Goal: Information Seeking & Learning: Learn about a topic

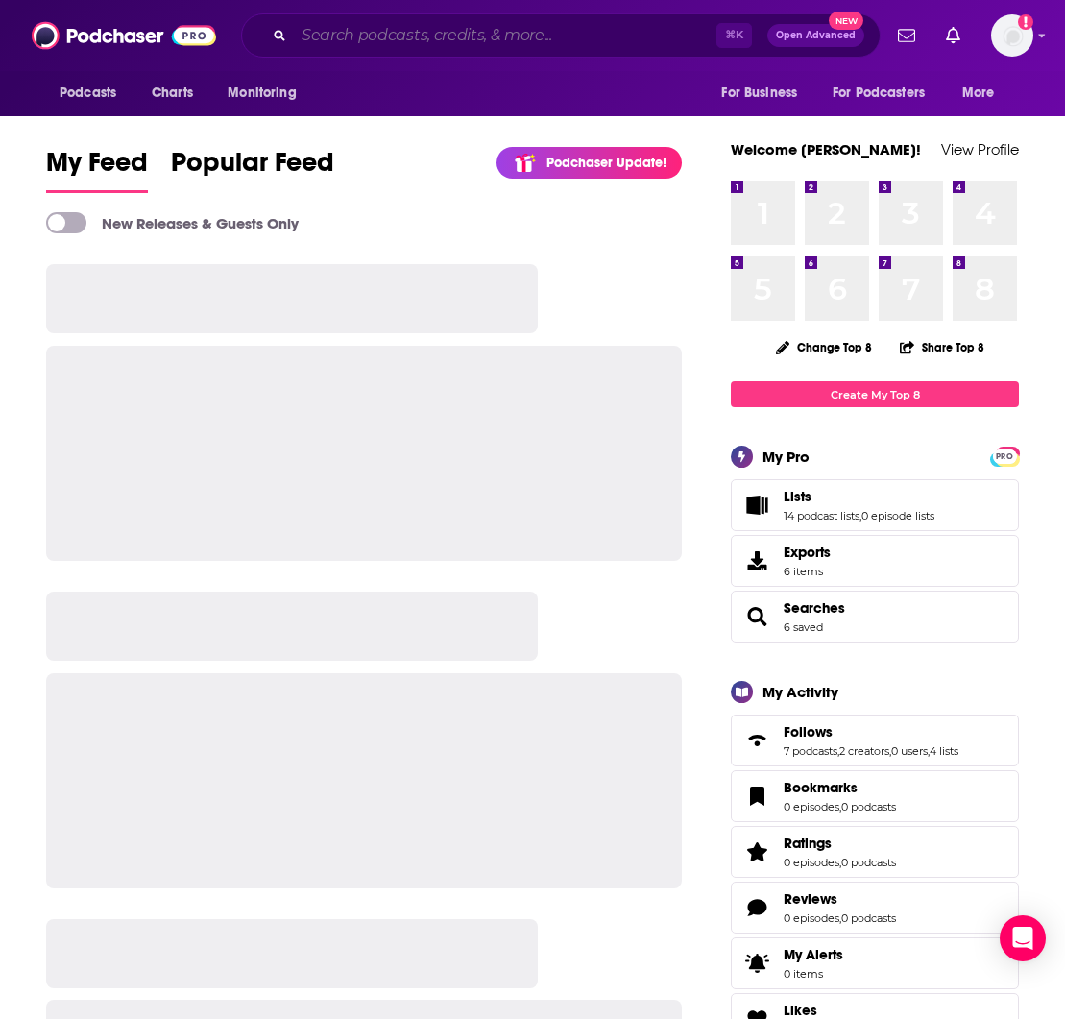
click at [340, 36] on input "Search podcasts, credits, & more..." at bounding box center [505, 35] width 423 height 31
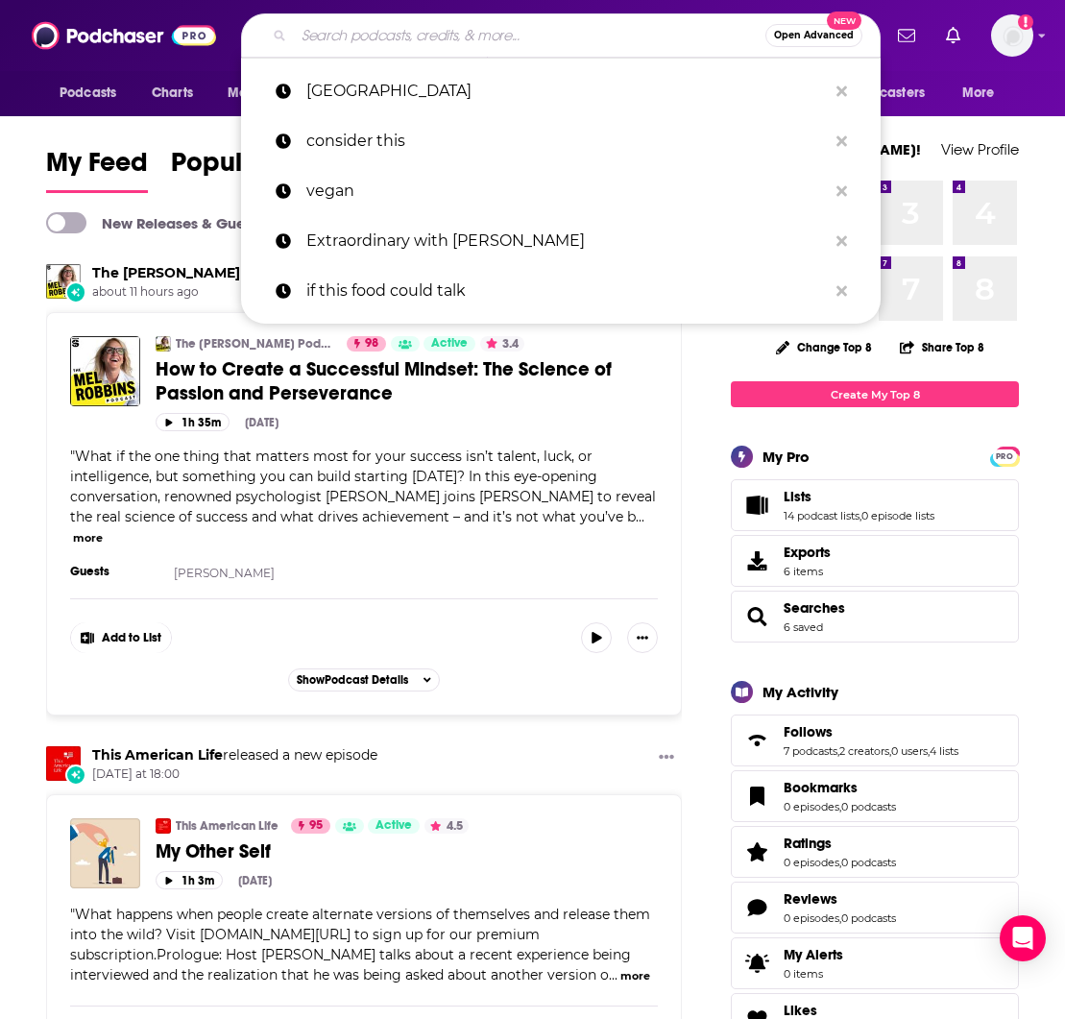
paste input "on las [DEMOGRAPHIC_DATA]"
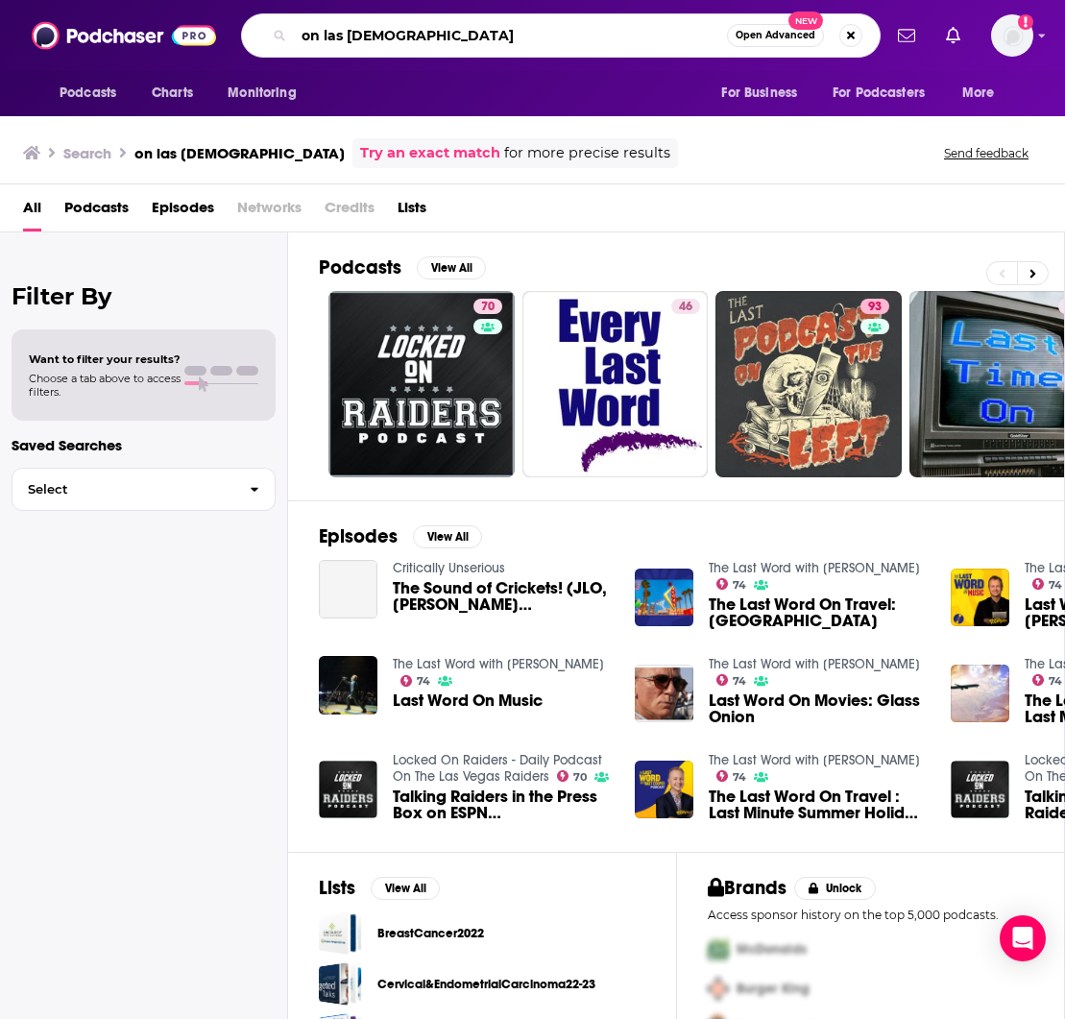
drag, startPoint x: 322, startPoint y: 38, endPoint x: 276, endPoint y: 36, distance: 46.2
click at [276, 36] on div "on las [DEMOGRAPHIC_DATA] Open Advanced New" at bounding box center [561, 35] width 640 height 44
type input "las [DEMOGRAPHIC_DATA]"
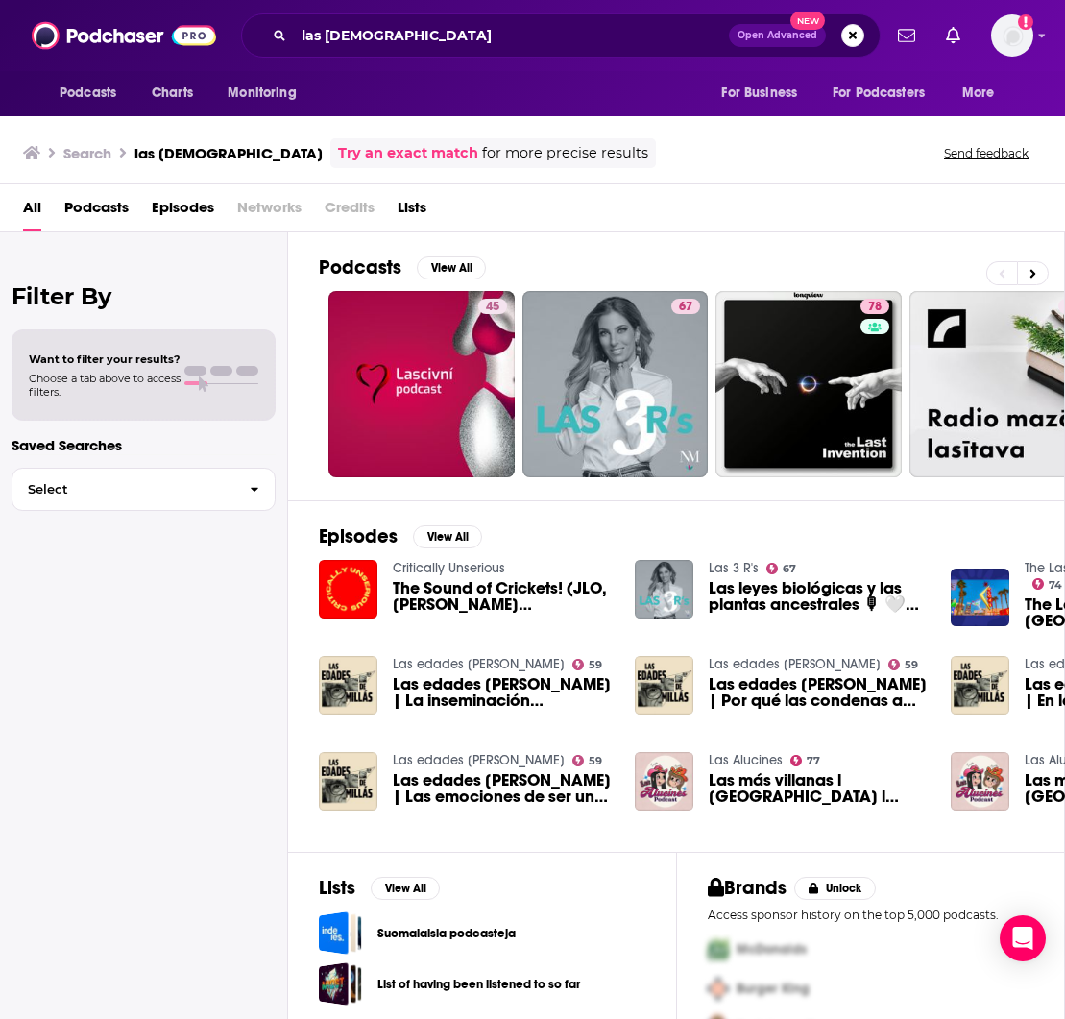
click at [94, 197] on span "Podcasts" at bounding box center [96, 211] width 64 height 39
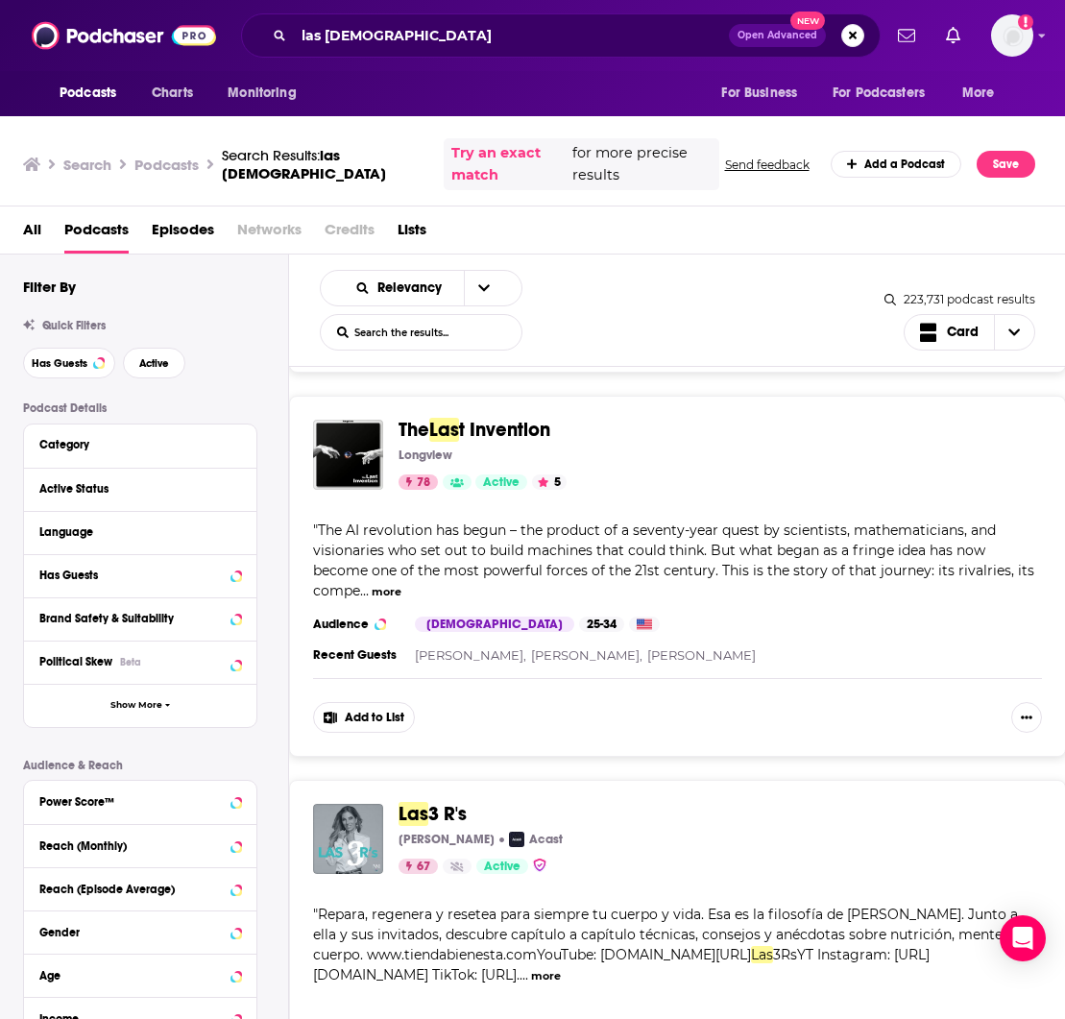
scroll to position [359, 0]
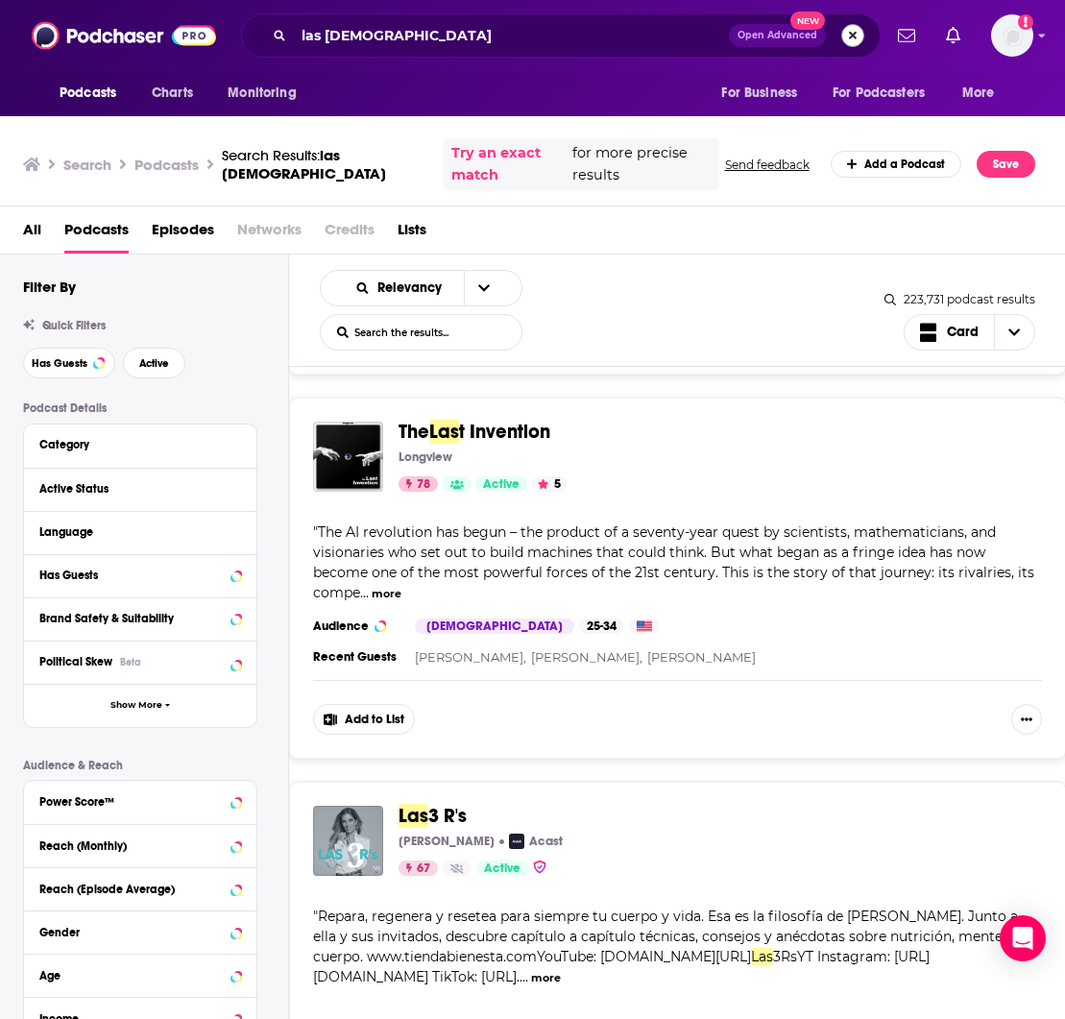
click at [847, 34] on button "Search podcasts, credits, & more..." at bounding box center [852, 35] width 23 height 23
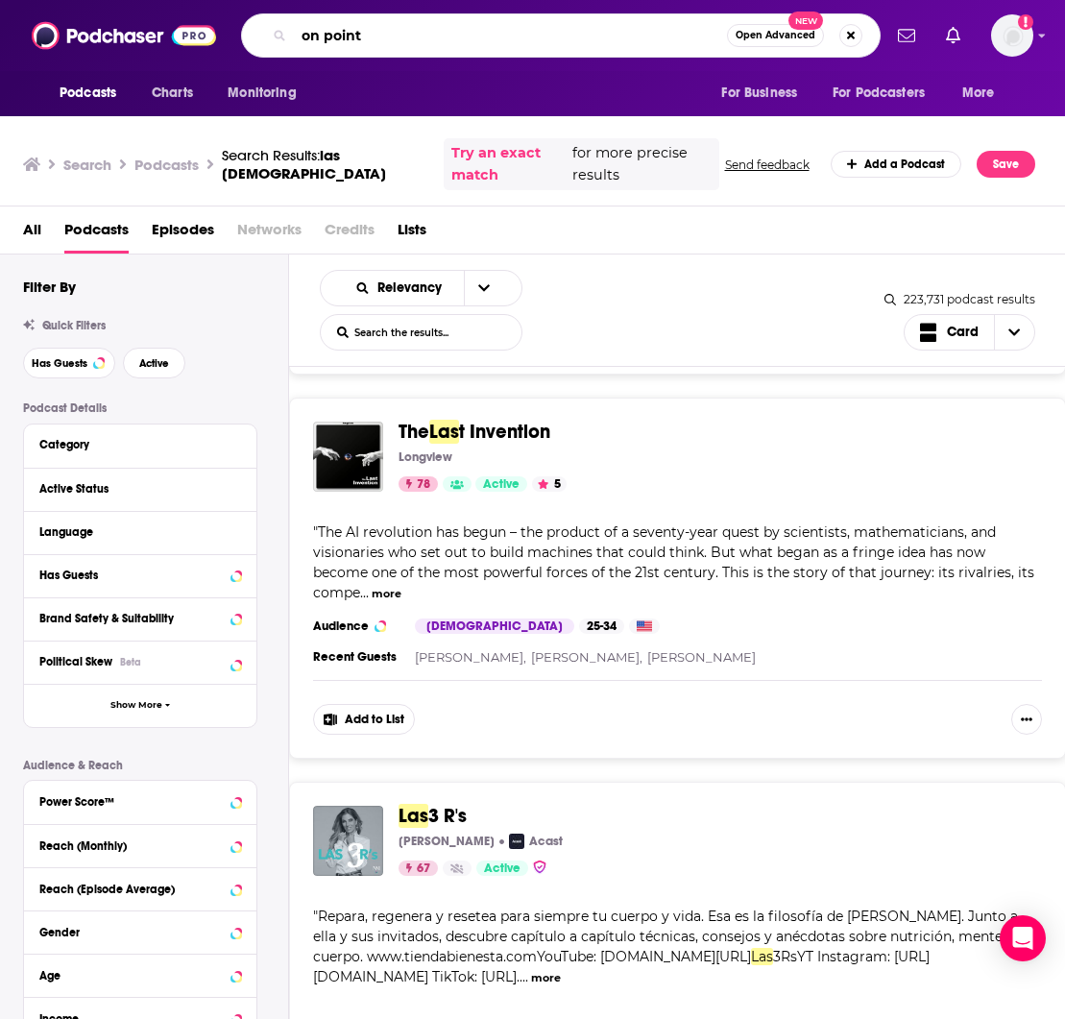
type input "on point"
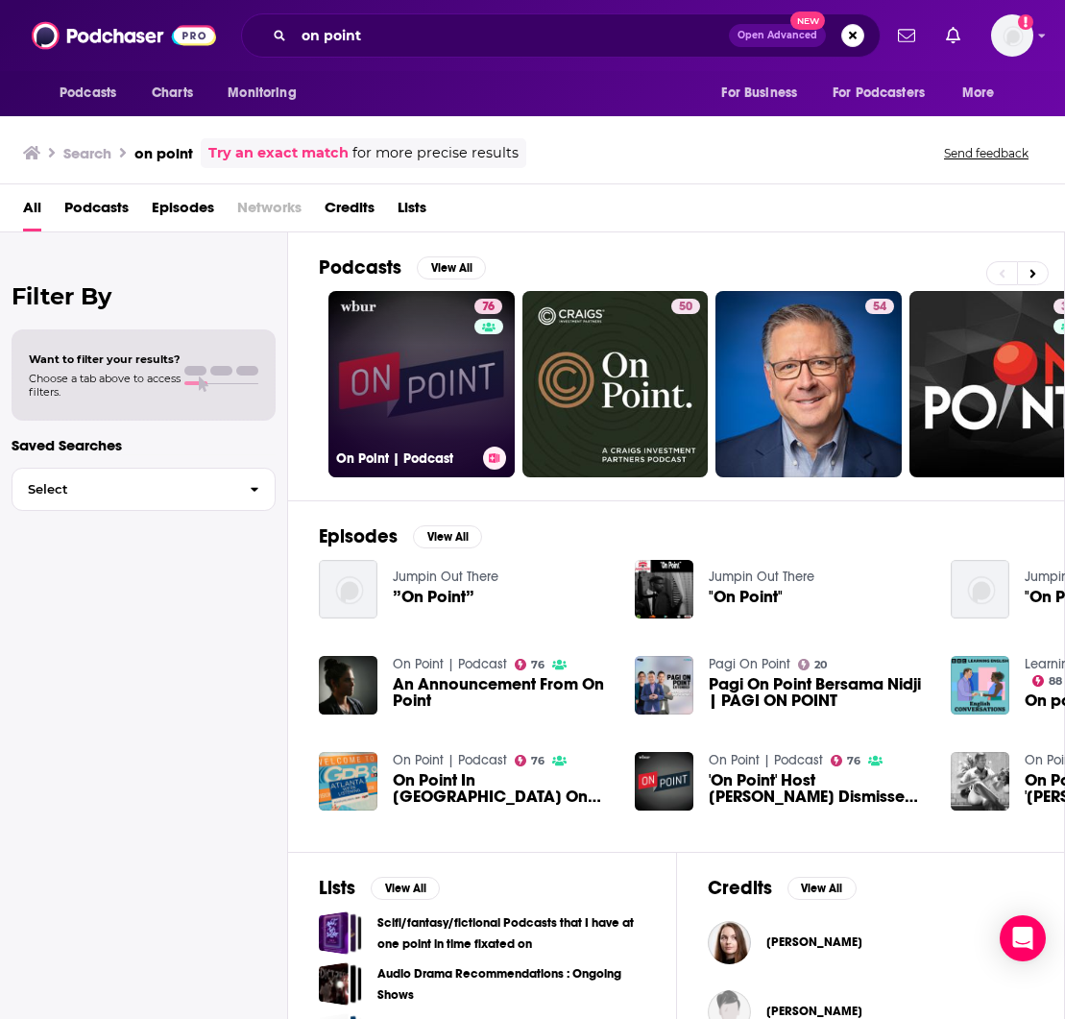
click at [420, 376] on link "76 On Point | Podcast" at bounding box center [421, 384] width 186 height 186
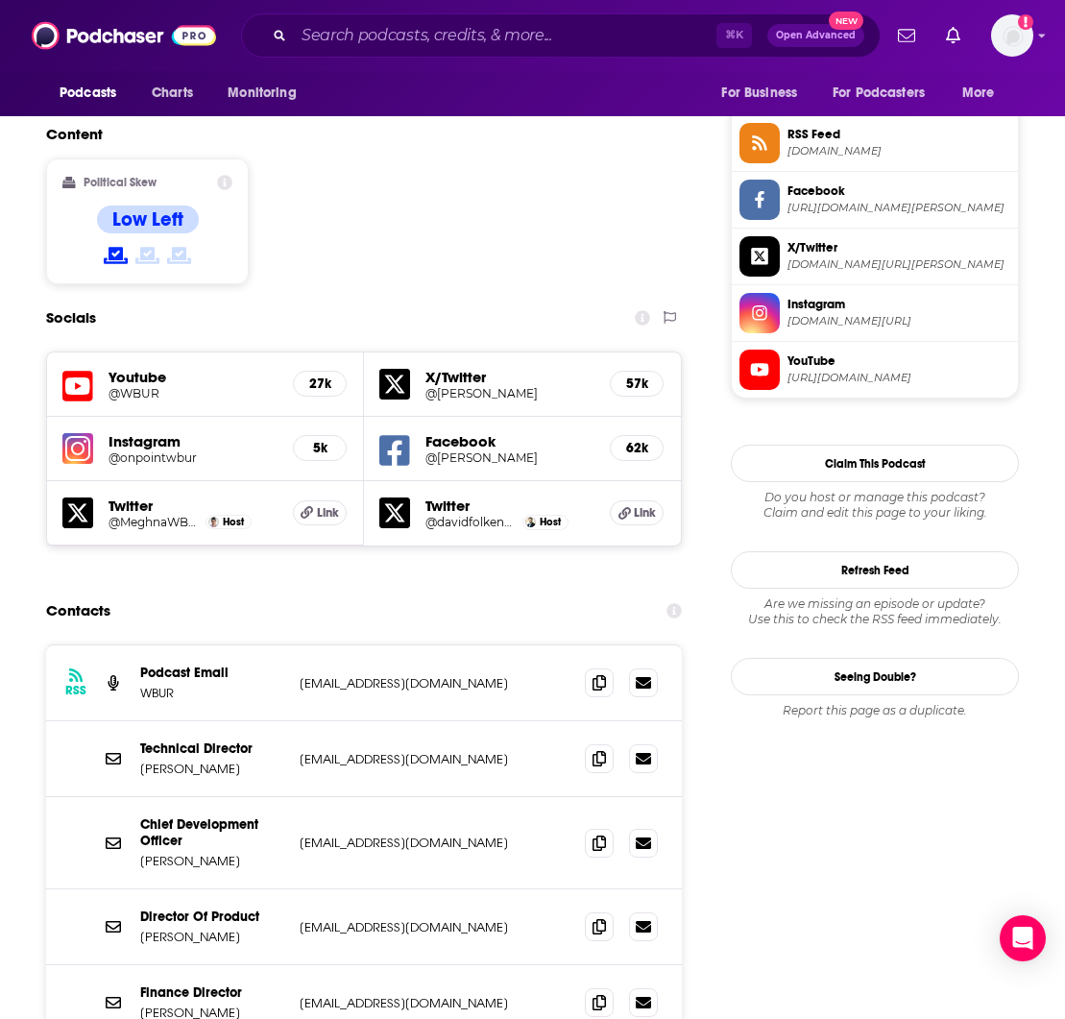
scroll to position [1579, 0]
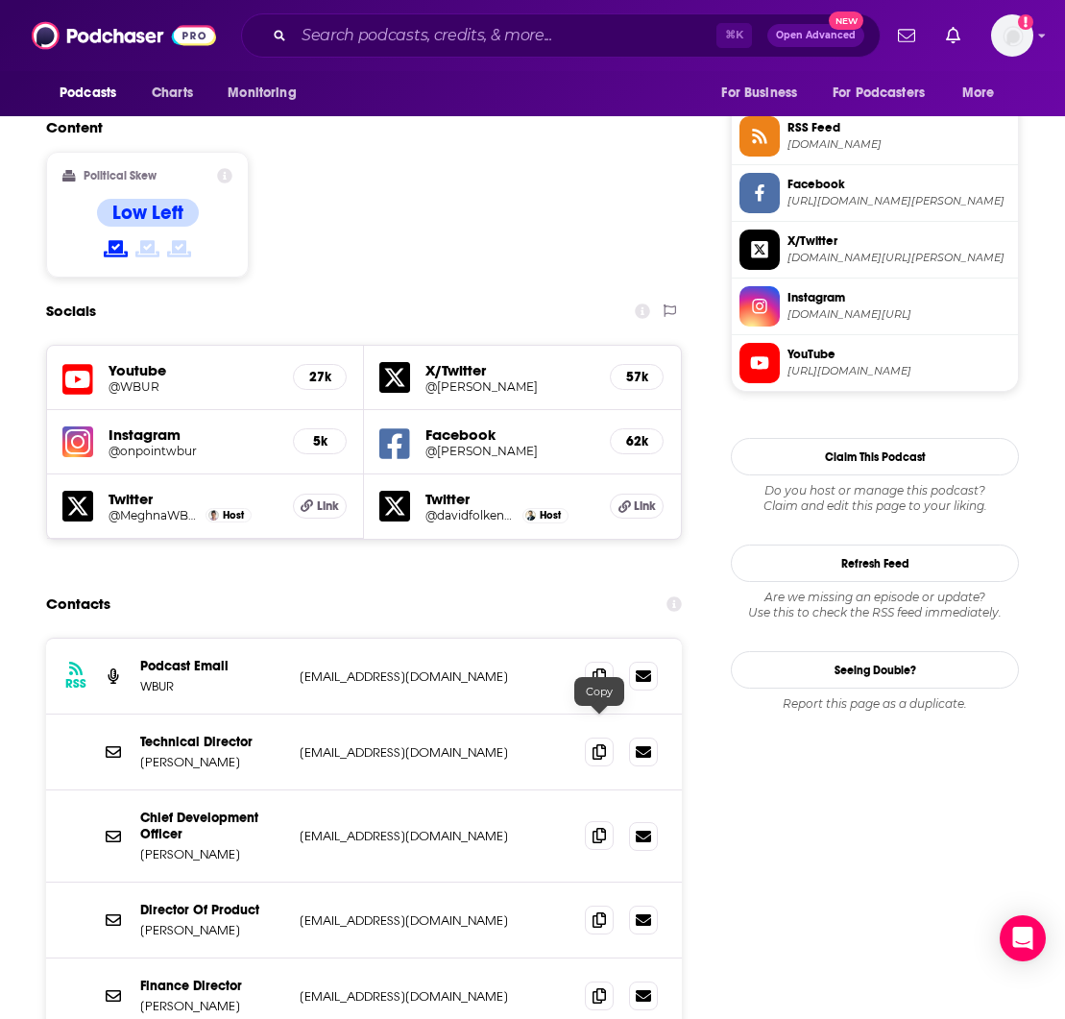
click at [599, 828] on icon at bounding box center [599, 835] width 13 height 15
